Goal: Task Accomplishment & Management: Use online tool/utility

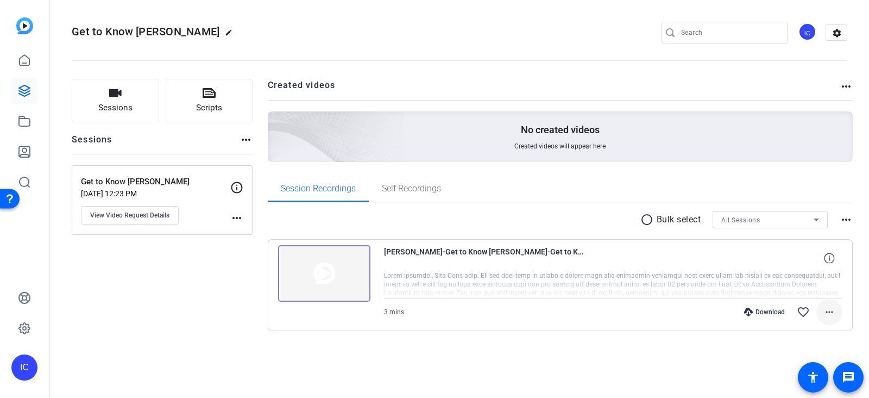
click at [827, 308] on mat-icon "more_horiz" at bounding box center [829, 311] width 13 height 13
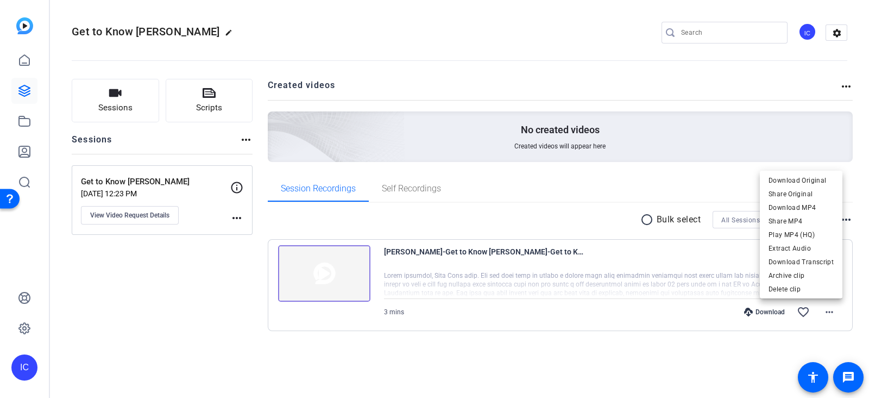
click at [293, 335] on div at bounding box center [434, 199] width 869 height 398
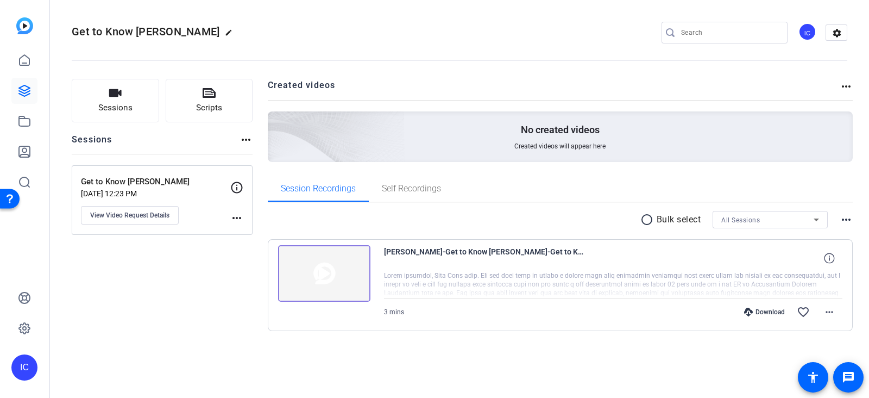
click at [23, 26] on img at bounding box center [24, 25] width 17 height 17
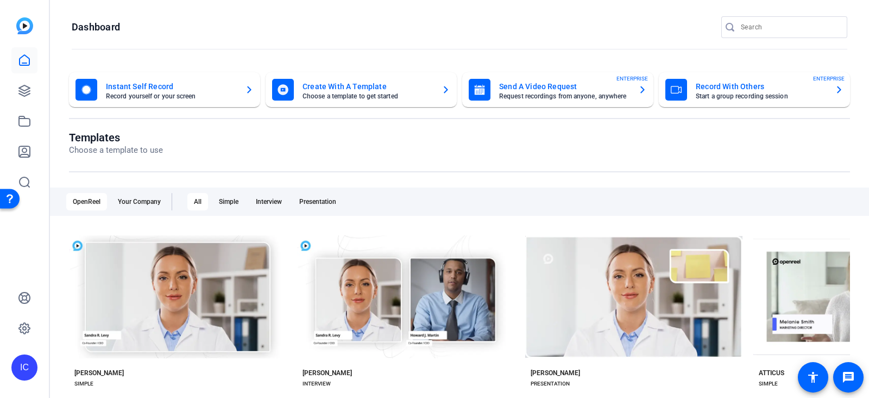
click at [331, 85] on mat-card-title "Create With A Template" at bounding box center [368, 86] width 130 height 13
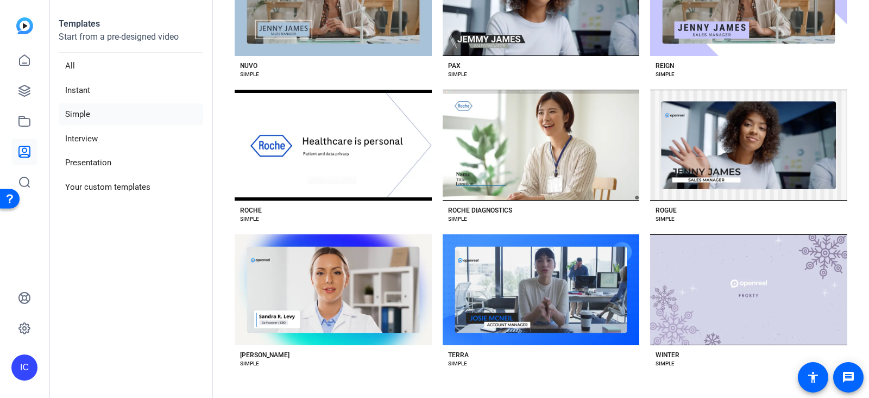
scroll to position [1692, 0]
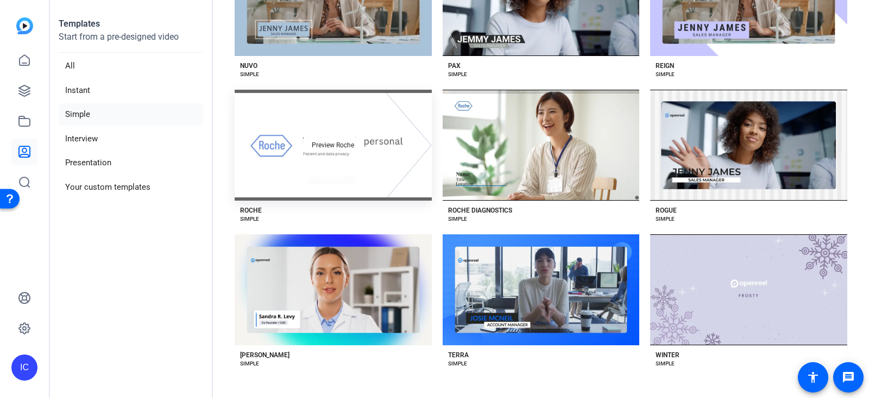
click at [365, 200] on div "Preview Roche" at bounding box center [333, 145] width 197 height 111
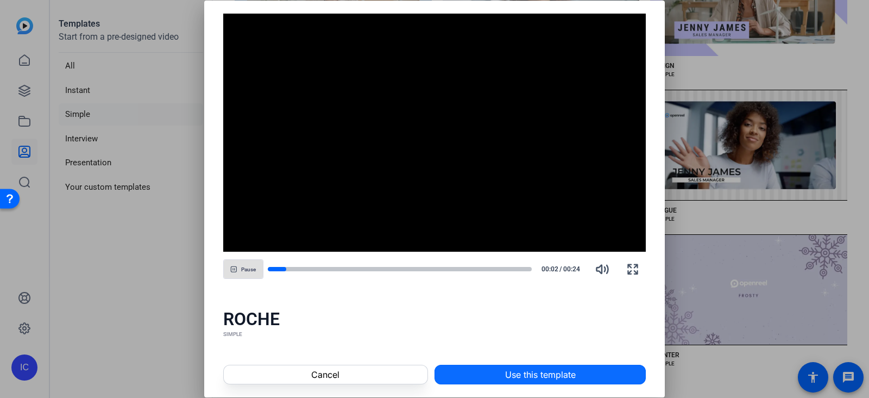
click at [538, 376] on span "Use this template" at bounding box center [540, 374] width 71 height 13
